Goal: Find specific fact: Find specific fact

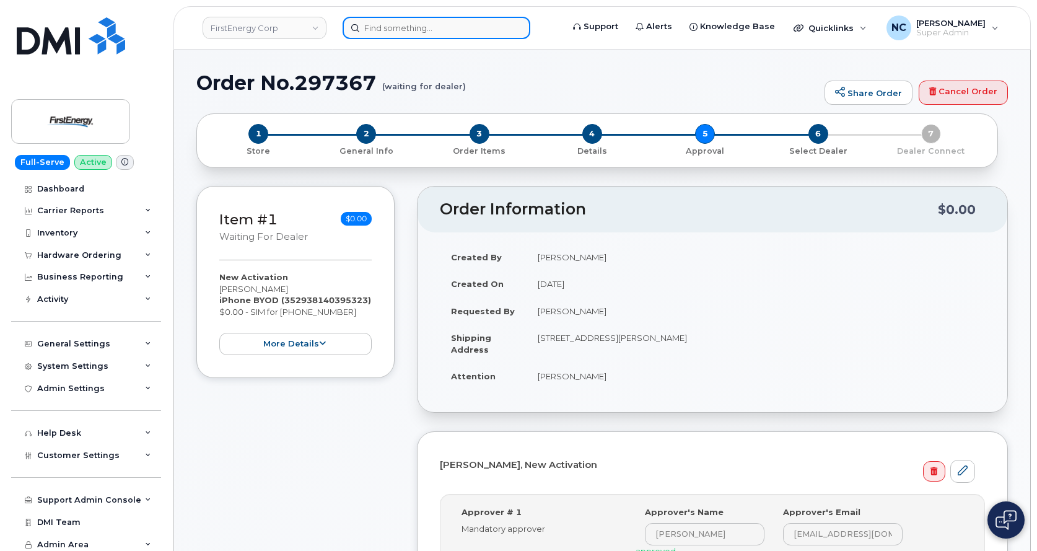
click at [476, 25] on input at bounding box center [436, 28] width 188 height 22
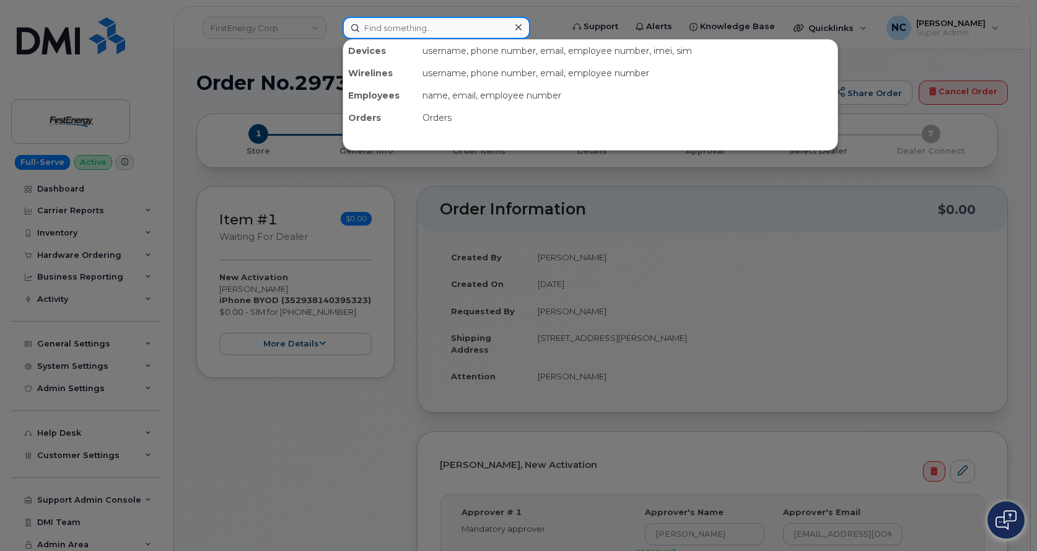
paste input "[PHONE_NUMBER]"
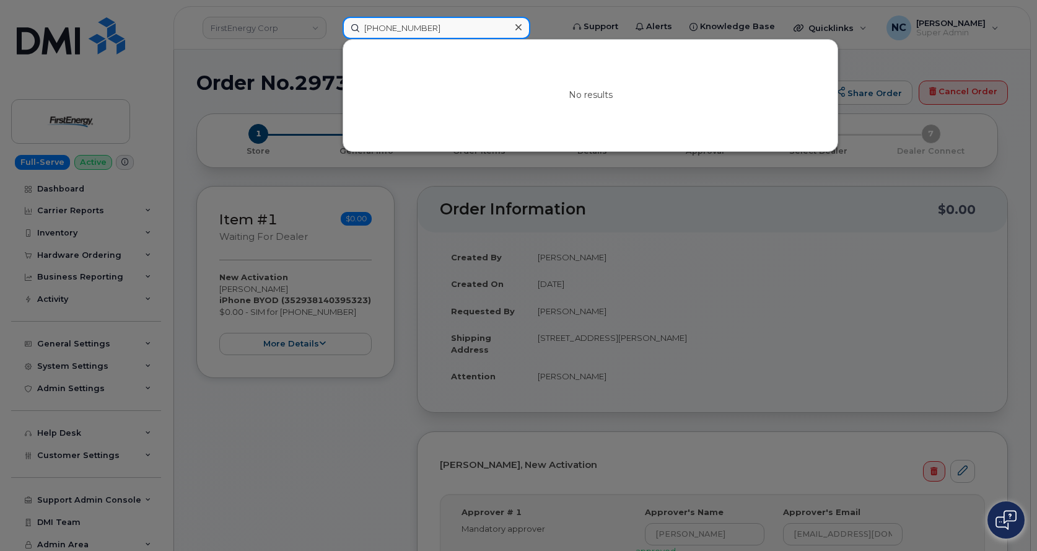
drag, startPoint x: 450, startPoint y: 27, endPoint x: 176, endPoint y: 29, distance: 273.1
click at [333, 29] on div "[PHONE_NUMBER] No results" at bounding box center [449, 28] width 232 height 22
paste input "620-2368"
type input "[PHONE_NUMBER]"
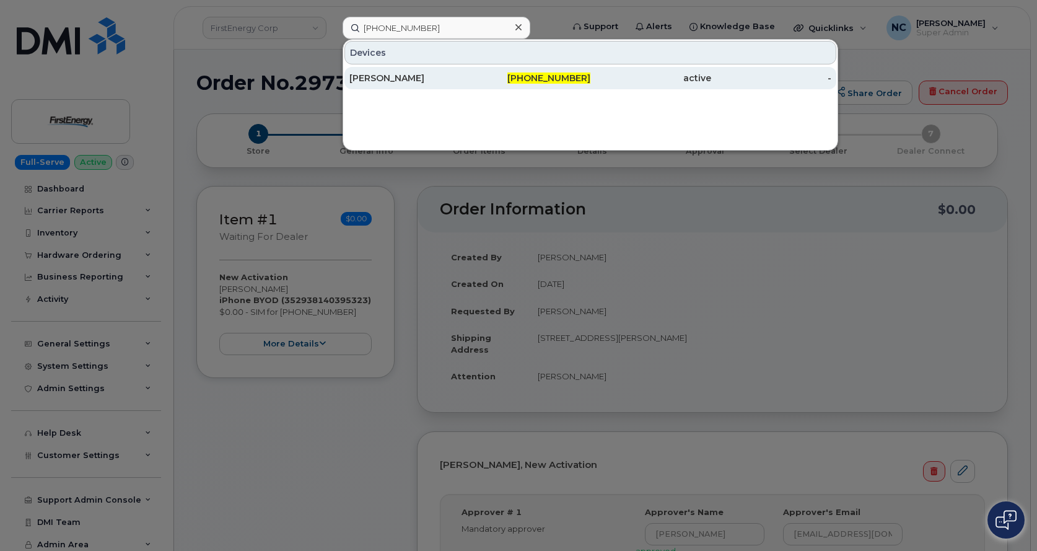
click at [424, 74] on div "[PERSON_NAME]" at bounding box center [409, 78] width 121 height 12
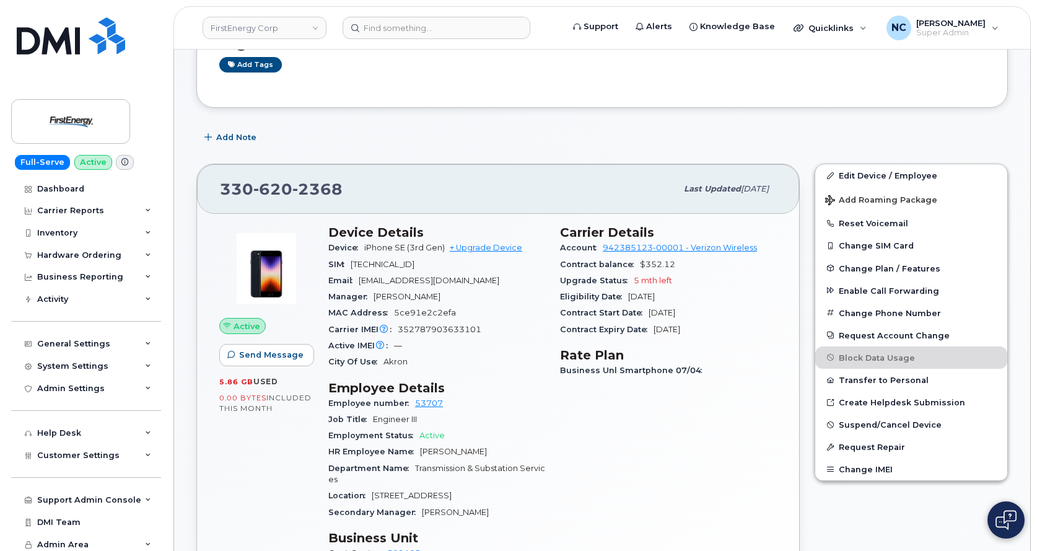
scroll to position [248, 0]
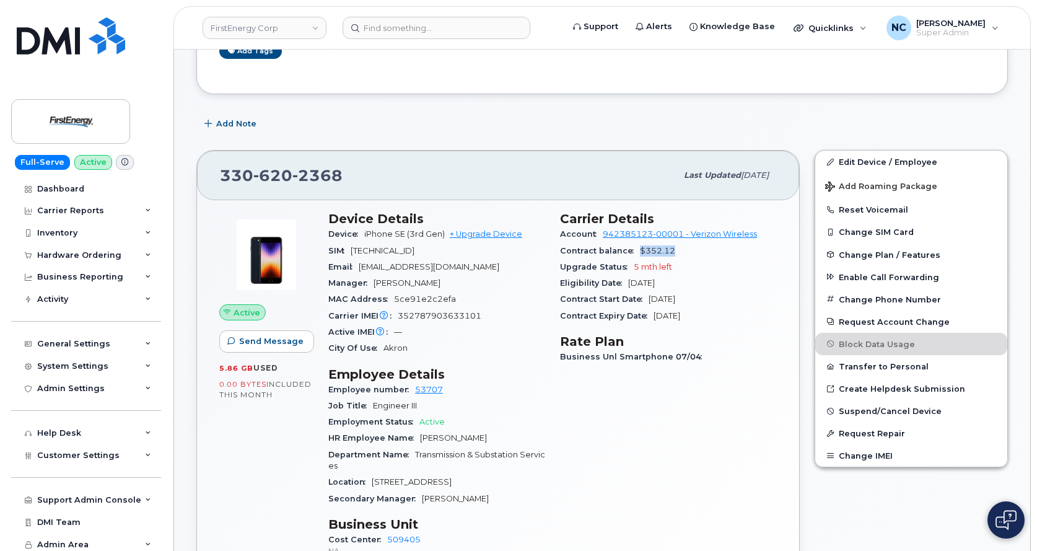
drag, startPoint x: 681, startPoint y: 243, endPoint x: 638, endPoint y: 245, distance: 42.8
click at [638, 245] on div "Contract balance $352.12" at bounding box center [668, 251] width 217 height 16
copy span "$352.12"
drag, startPoint x: 490, startPoint y: 320, endPoint x: 394, endPoint y: 317, distance: 96.0
click at [394, 317] on div "Carrier IMEI Carrier IMEI is reported during the last billing cycle or change o…" at bounding box center [436, 316] width 217 height 16
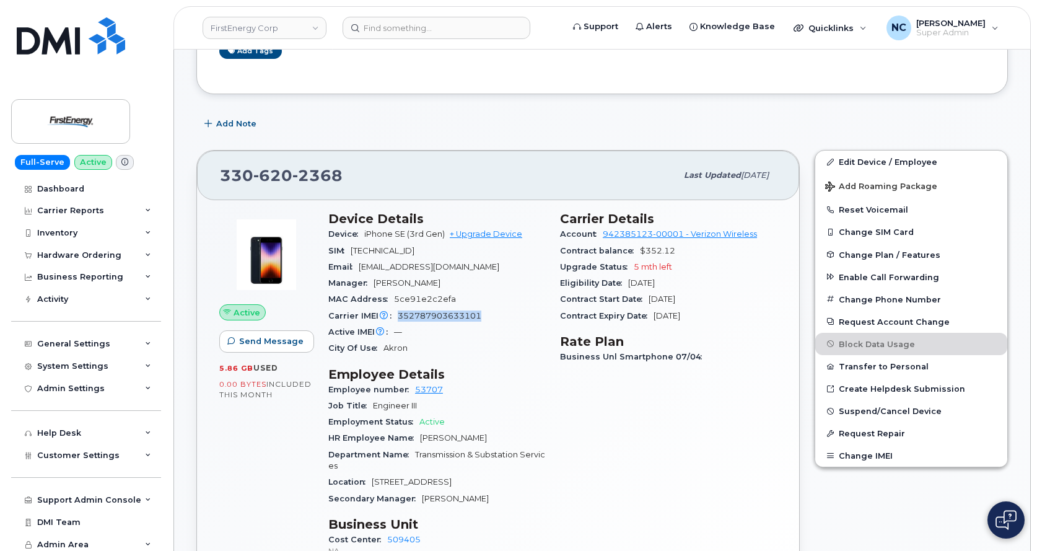
copy span "352787903633101"
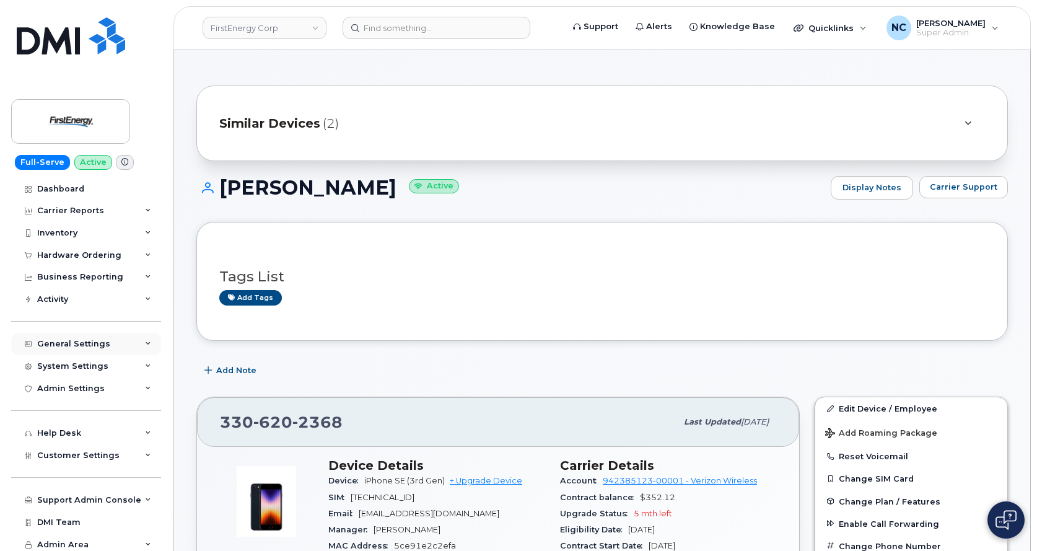
scroll to position [0, 0]
